Goal: Task Accomplishment & Management: Use online tool/utility

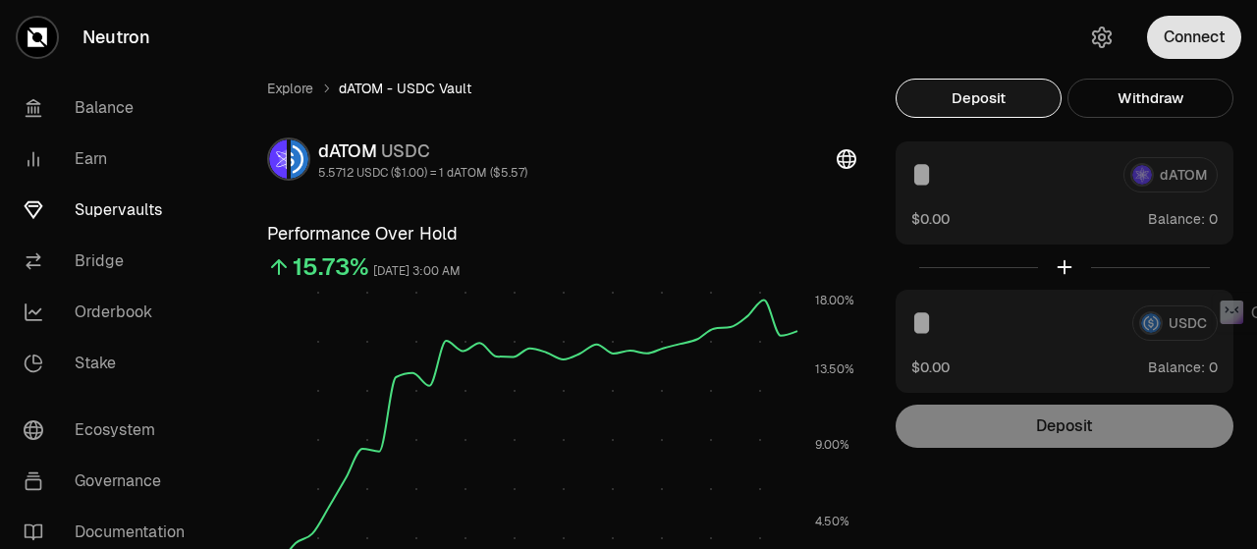
click at [1194, 42] on button "Connect" at bounding box center [1194, 37] width 94 height 43
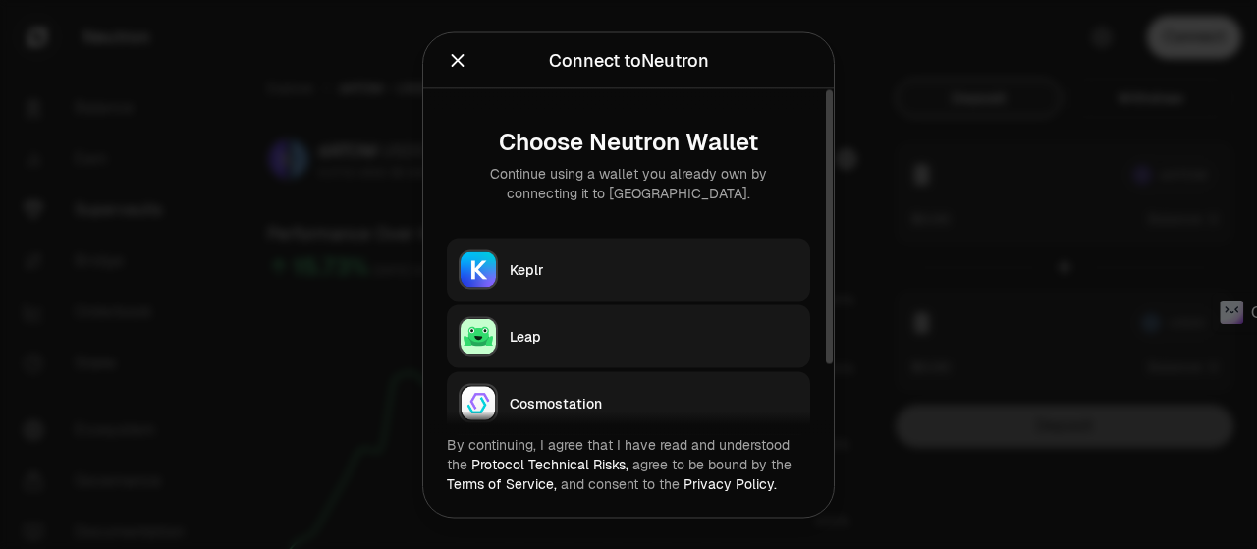
click at [589, 249] on button "Keplr" at bounding box center [628, 269] width 363 height 63
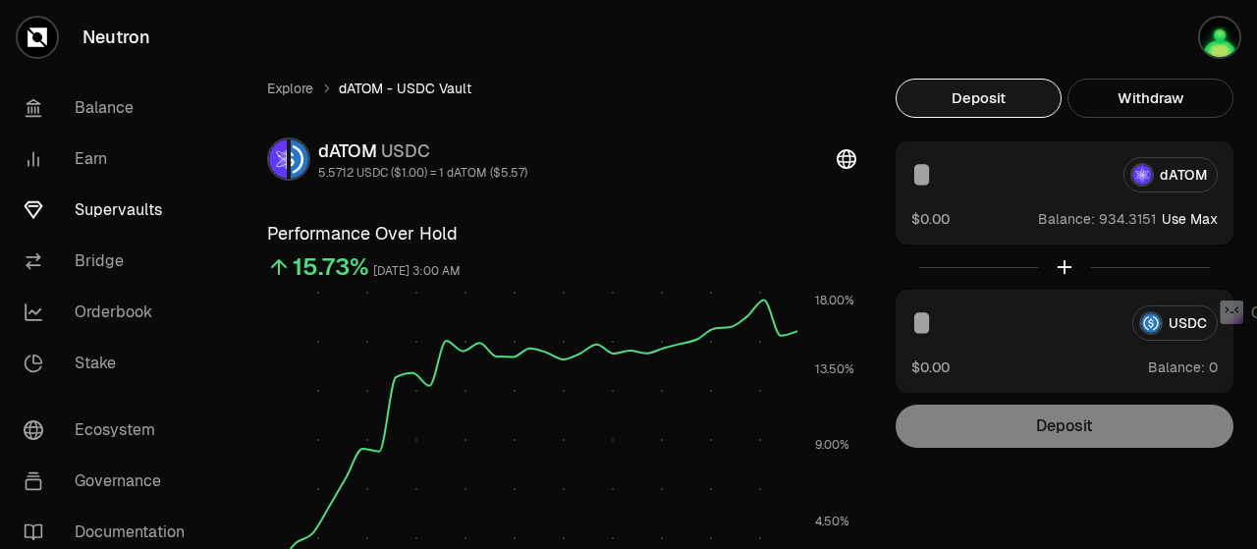
click at [1199, 213] on button "Use Max" at bounding box center [1190, 219] width 56 height 20
type input "*********"
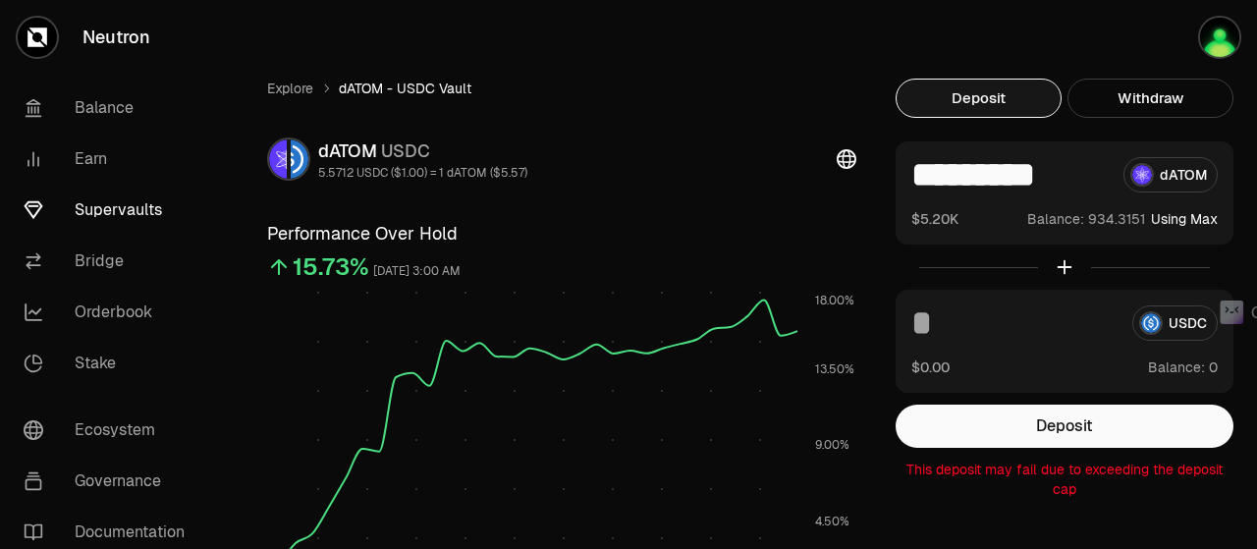
scroll to position [295, 0]
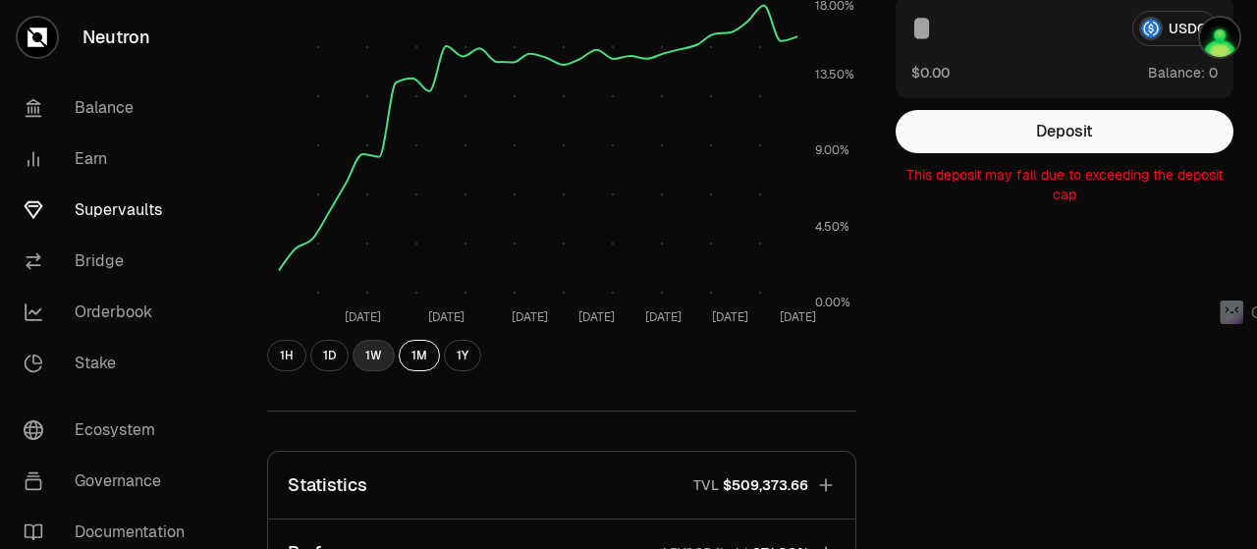
click at [371, 347] on button "1W" at bounding box center [374, 355] width 42 height 31
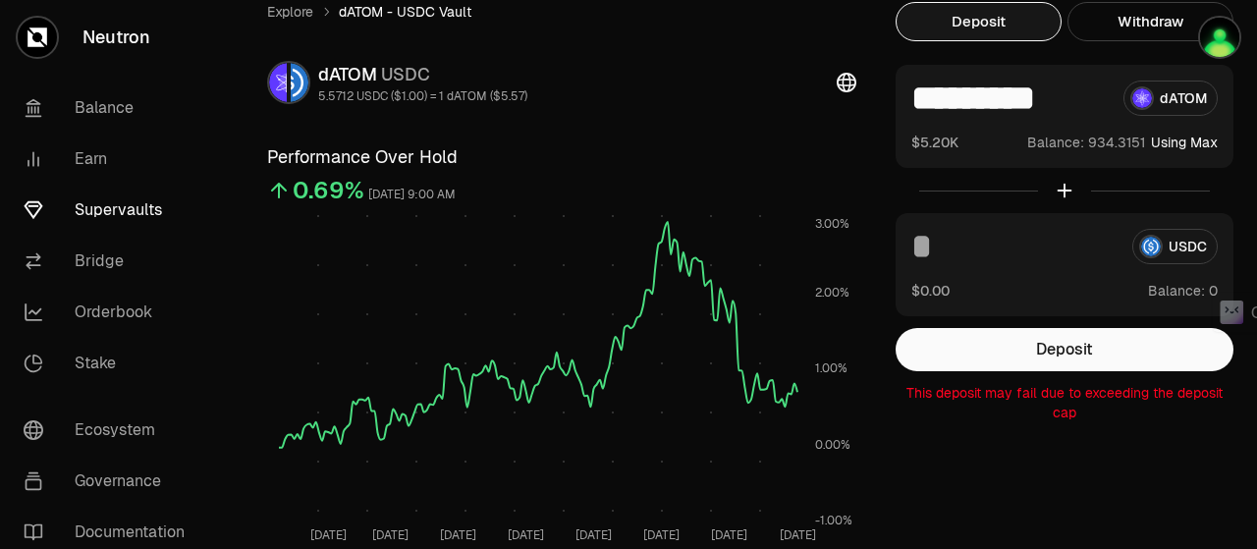
scroll to position [0, 0]
